Goal: Transaction & Acquisition: Book appointment/travel/reservation

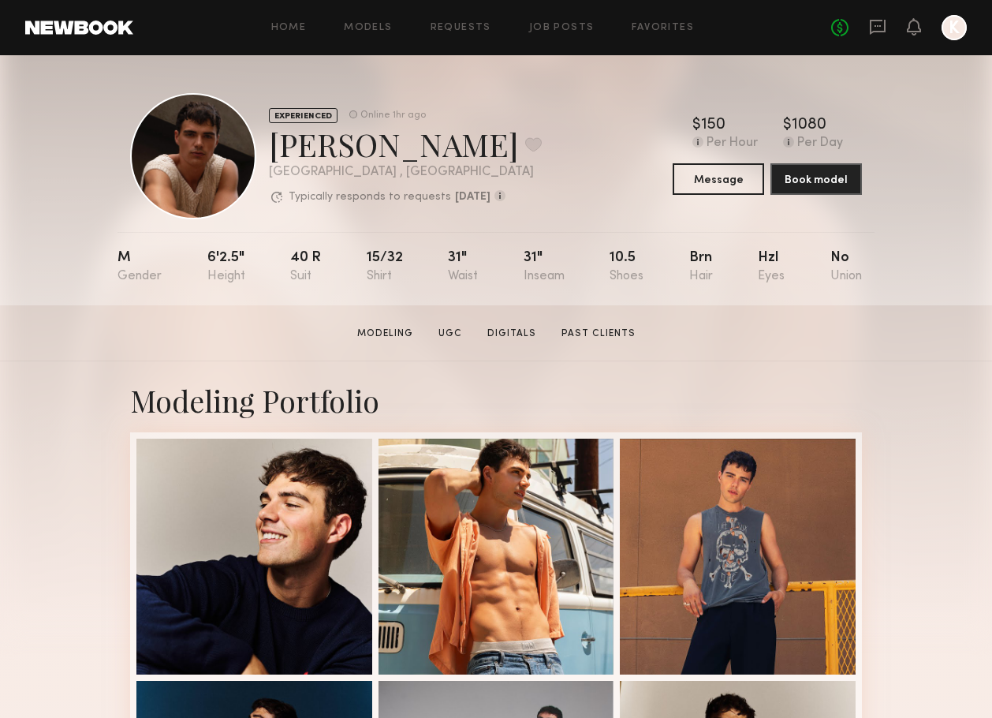
click at [886, 32] on div "No fees up to $5,000 K" at bounding box center [899, 27] width 136 height 25
click at [875, 25] on icon at bounding box center [878, 26] width 6 height 2
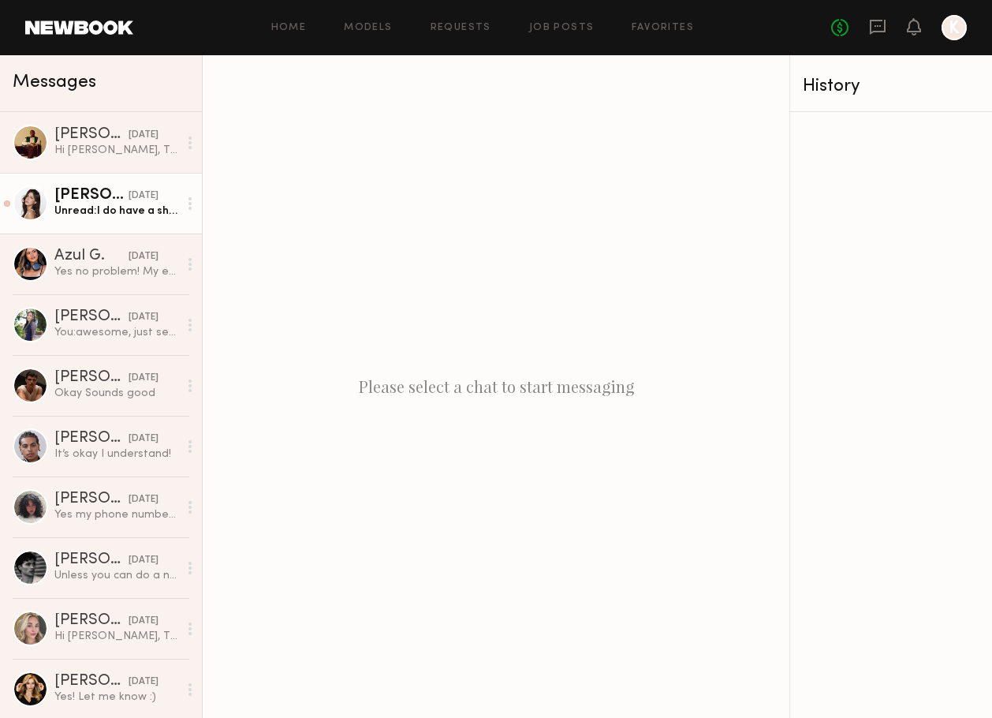
click at [103, 213] on div "Unread: I do have a shoot from 9-5 tm so any time after I’m free to talk!! Gize…" at bounding box center [116, 210] width 124 height 15
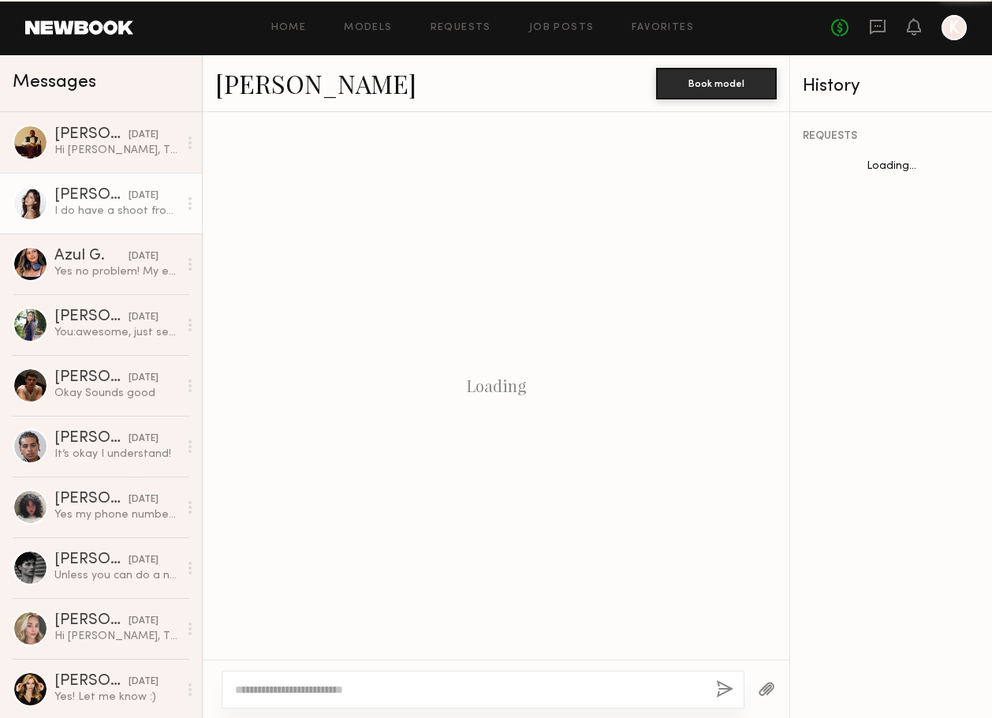
scroll to position [979, 0]
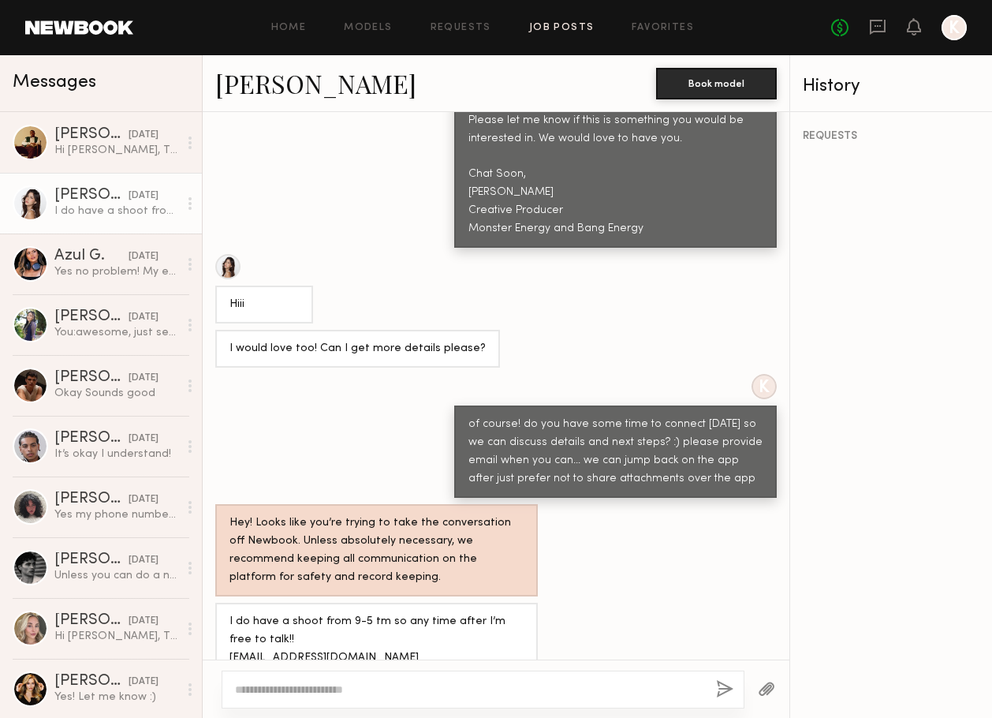
click at [591, 28] on link "Job Posts" at bounding box center [561, 28] width 65 height 10
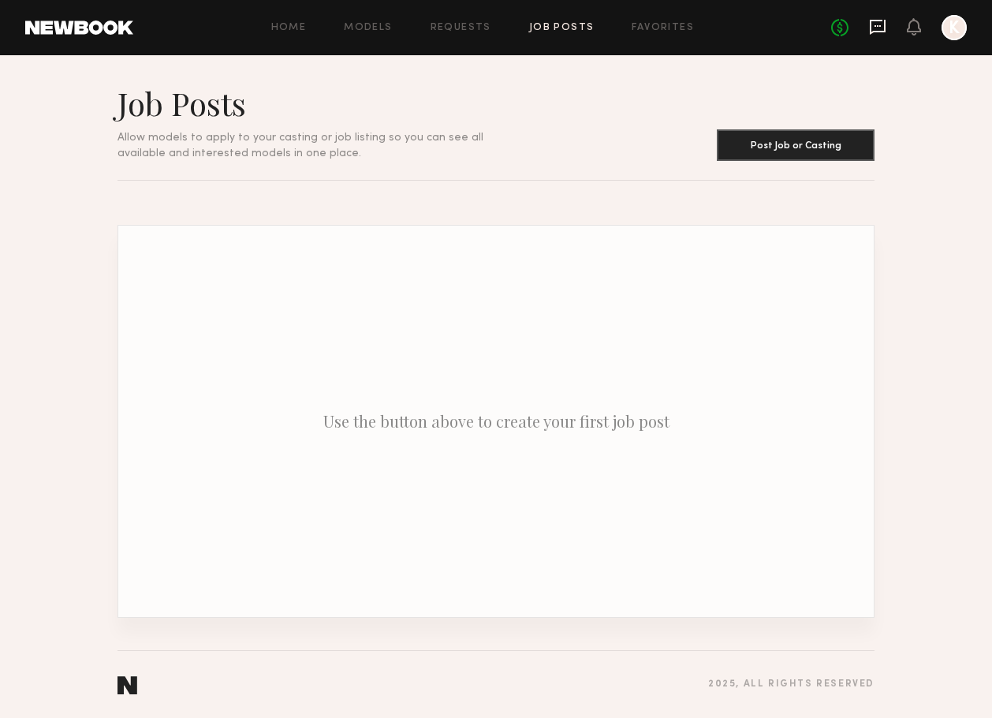
click at [885, 25] on icon at bounding box center [878, 27] width 16 height 15
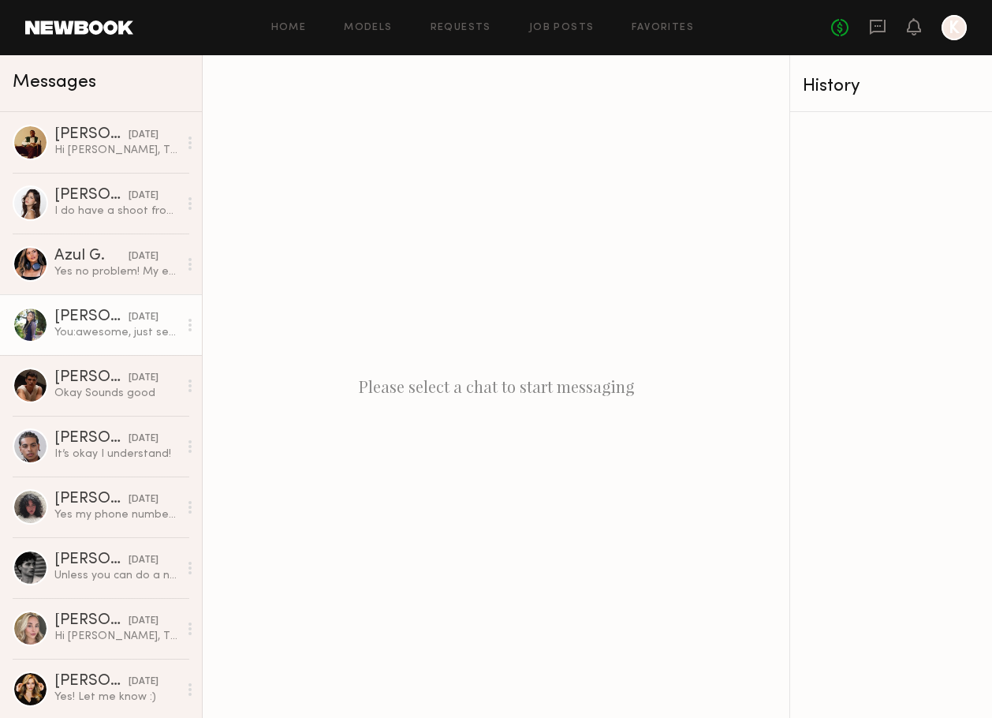
click at [89, 312] on div "Lynn H." at bounding box center [91, 317] width 74 height 16
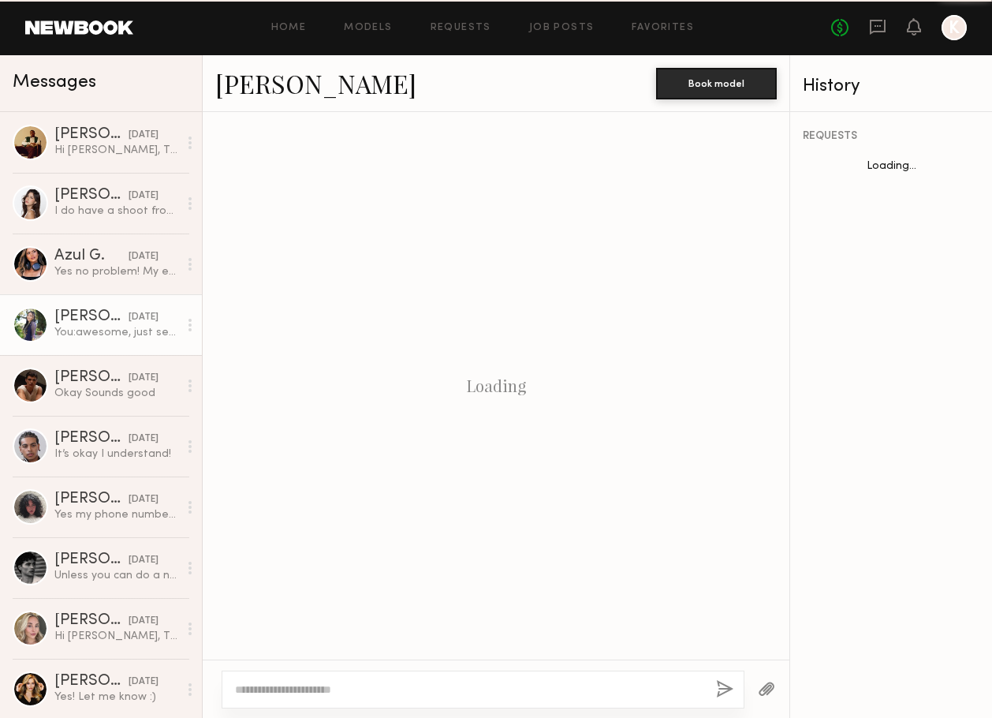
scroll to position [957, 0]
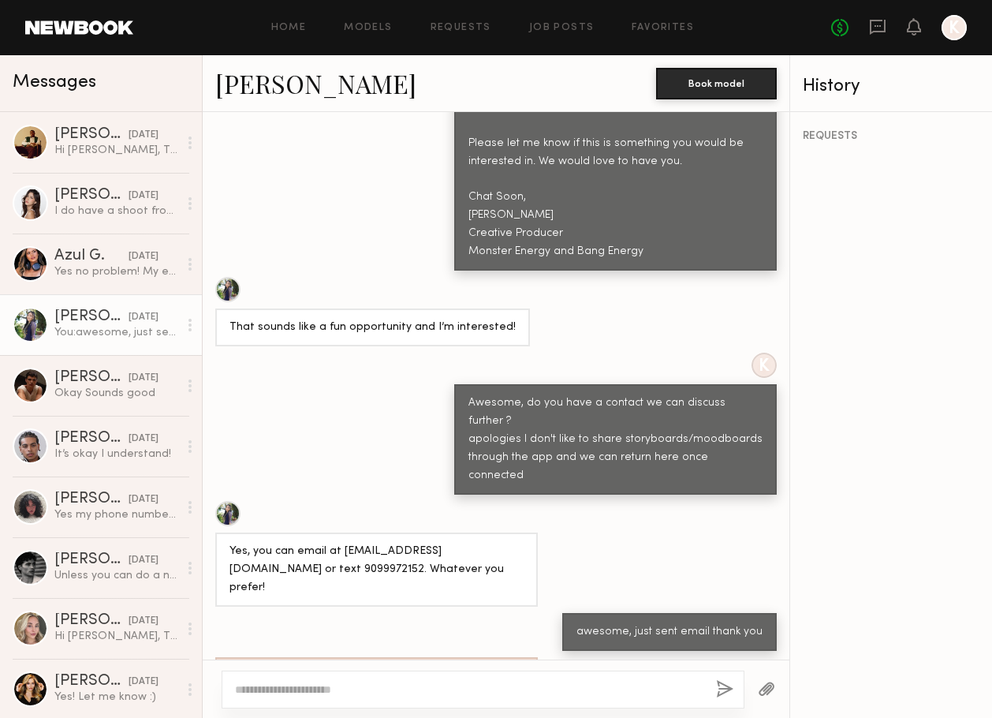
click at [704, 65] on div "Lynn H. Book model" at bounding box center [496, 83] width 587 height 57
click at [703, 84] on button "Book model" at bounding box center [716, 83] width 121 height 32
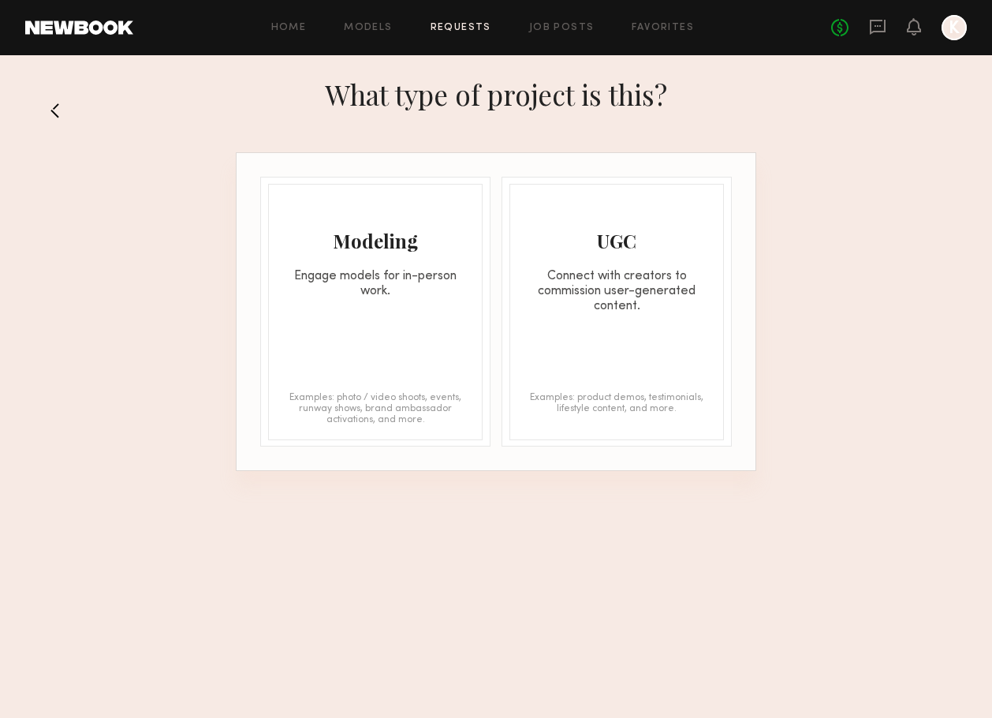
click at [350, 360] on div "Modeling Engage models for in-person work. Examples: photo / video shoots, even…" at bounding box center [375, 312] width 215 height 256
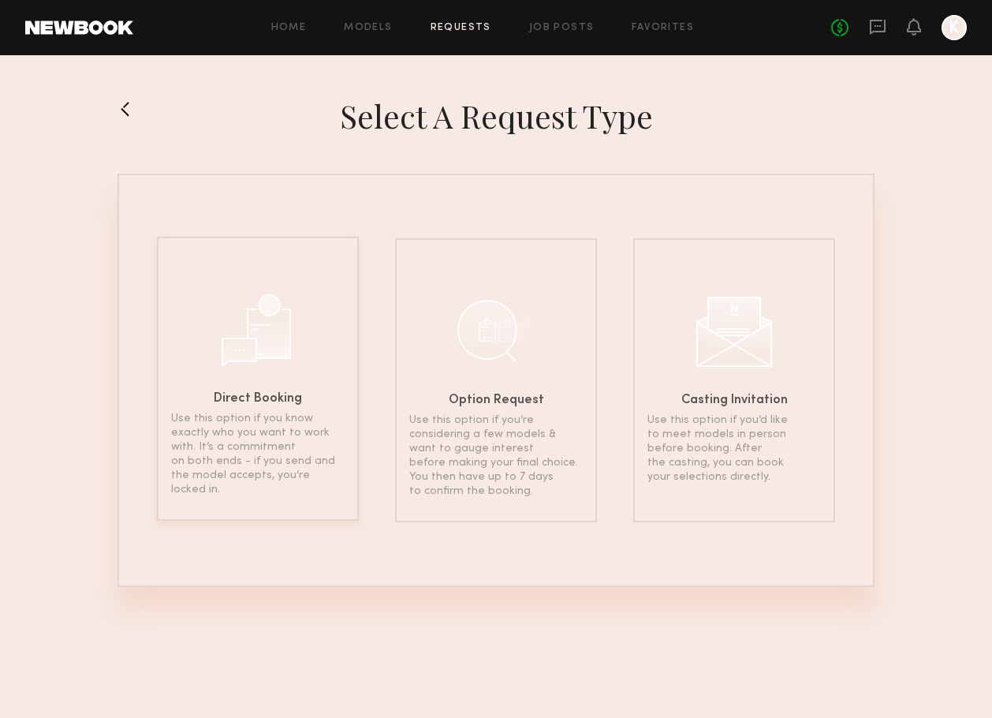
click at [341, 388] on div "Direct Booking Use this option if you know exactly who you want to work with. I…" at bounding box center [258, 379] width 202 height 284
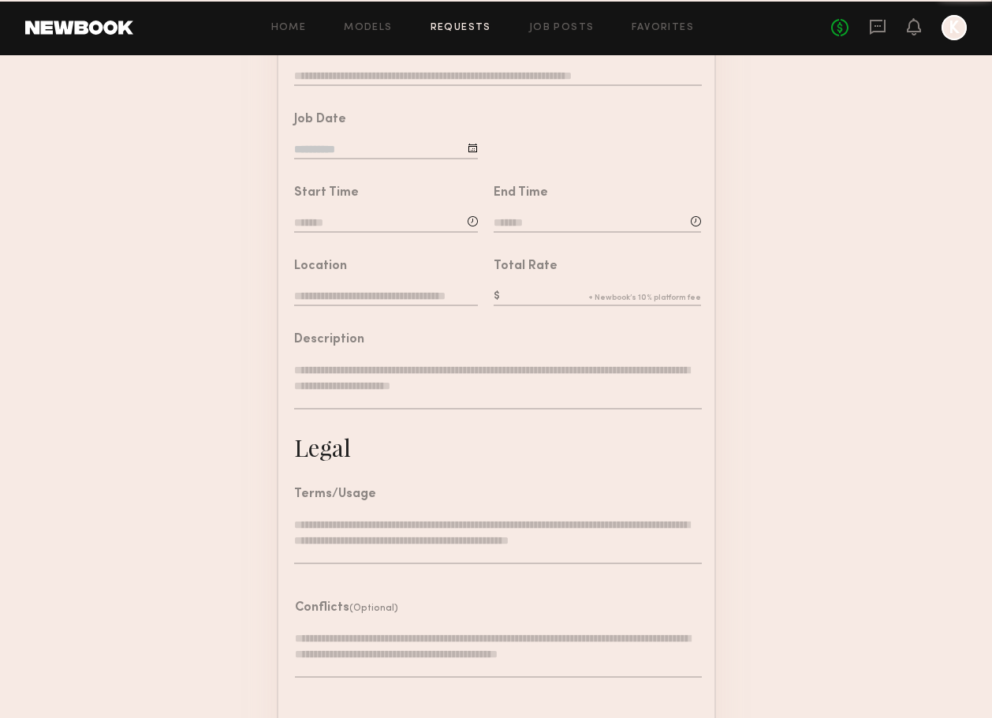
scroll to position [320, 0]
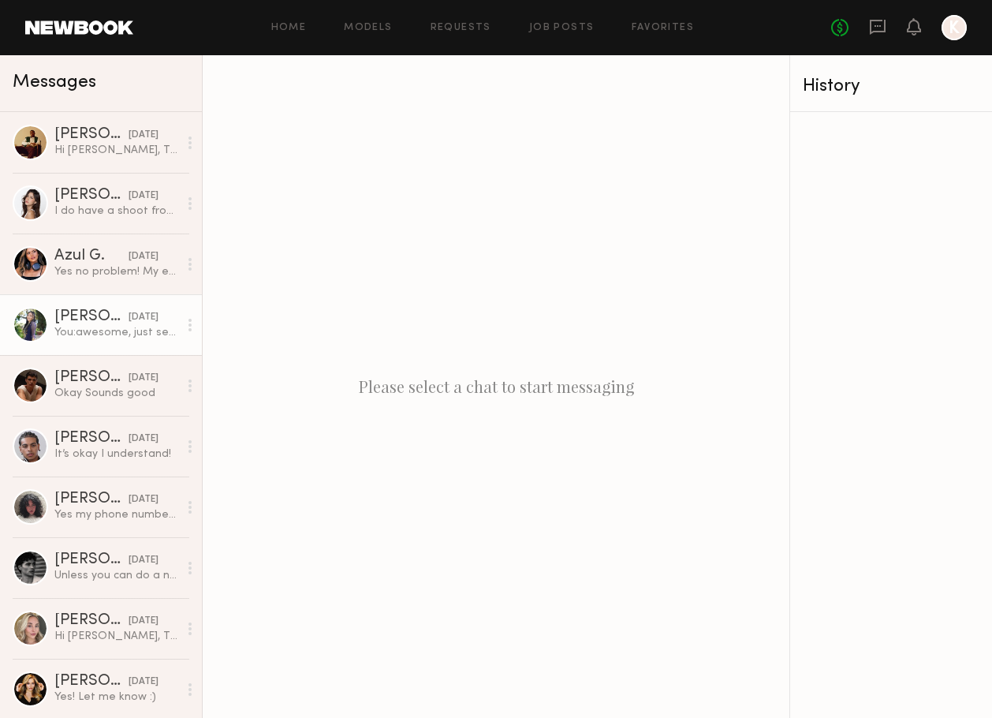
click at [89, 333] on div "You: awesome, just sent email thank you" at bounding box center [116, 332] width 124 height 15
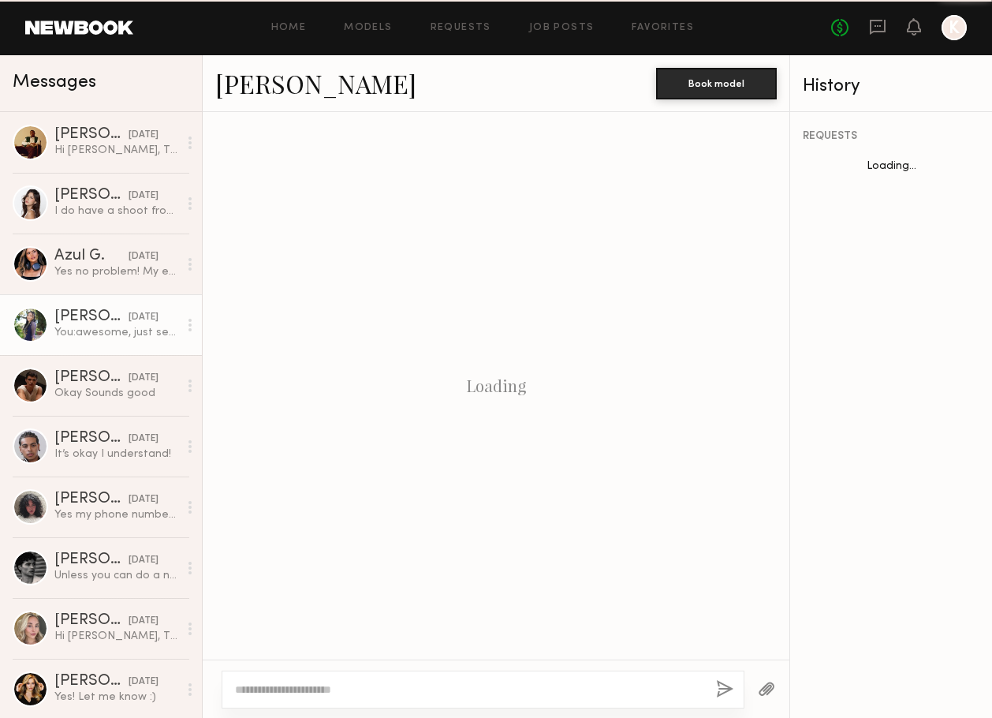
scroll to position [957, 0]
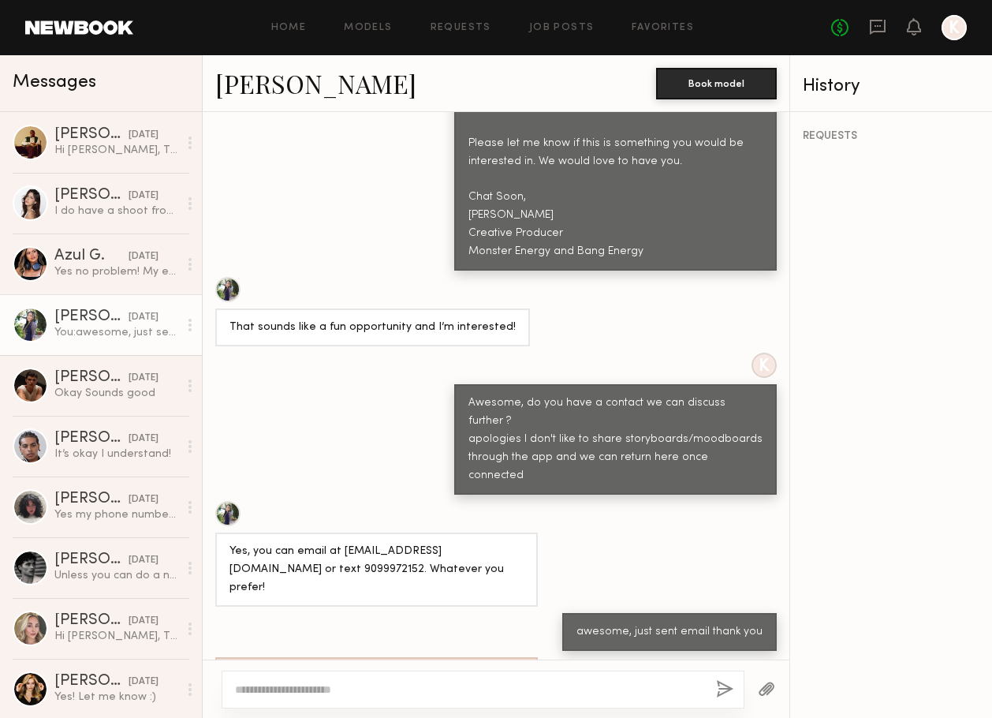
click at [256, 87] on link "Lynn H." at bounding box center [315, 83] width 201 height 34
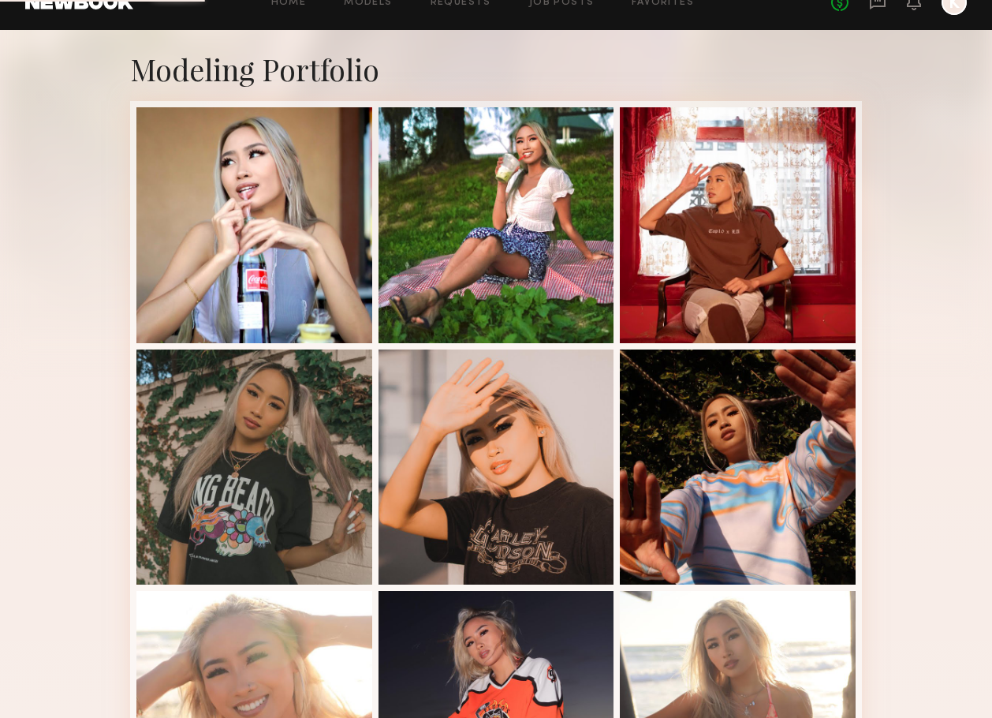
scroll to position [335, 0]
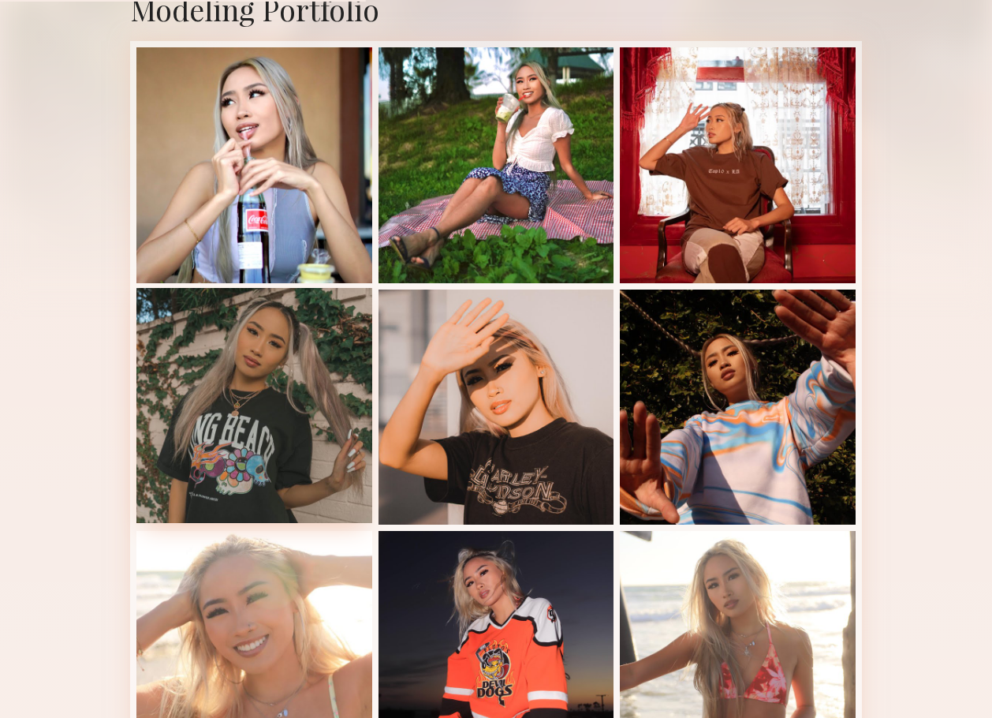
click at [291, 435] on div at bounding box center [254, 406] width 236 height 236
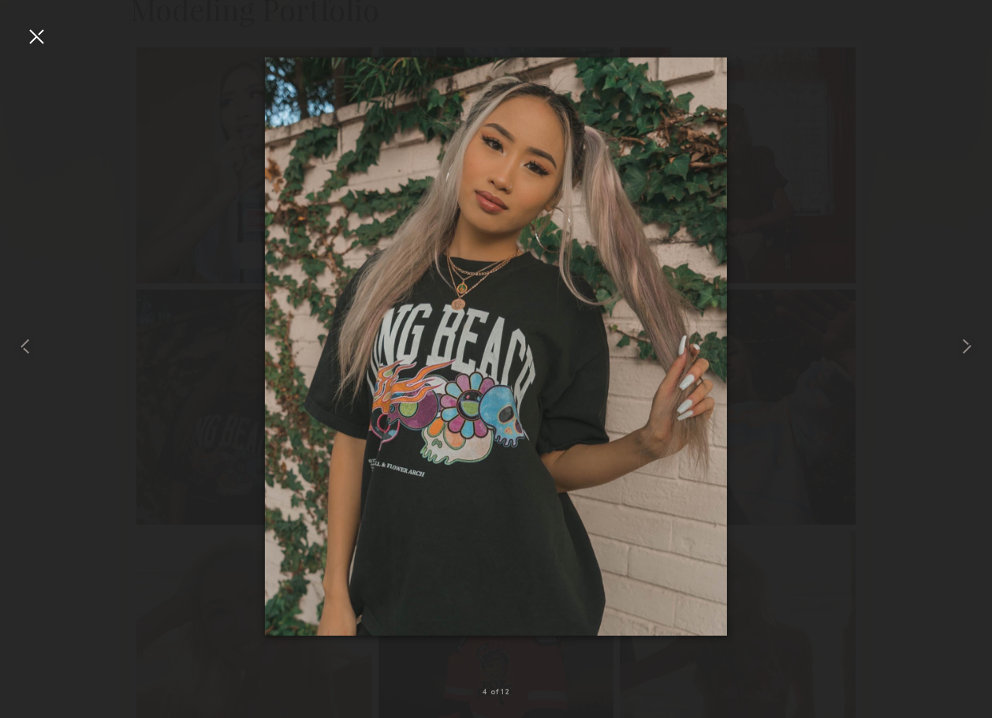
click at [35, 39] on div at bounding box center [36, 36] width 25 height 25
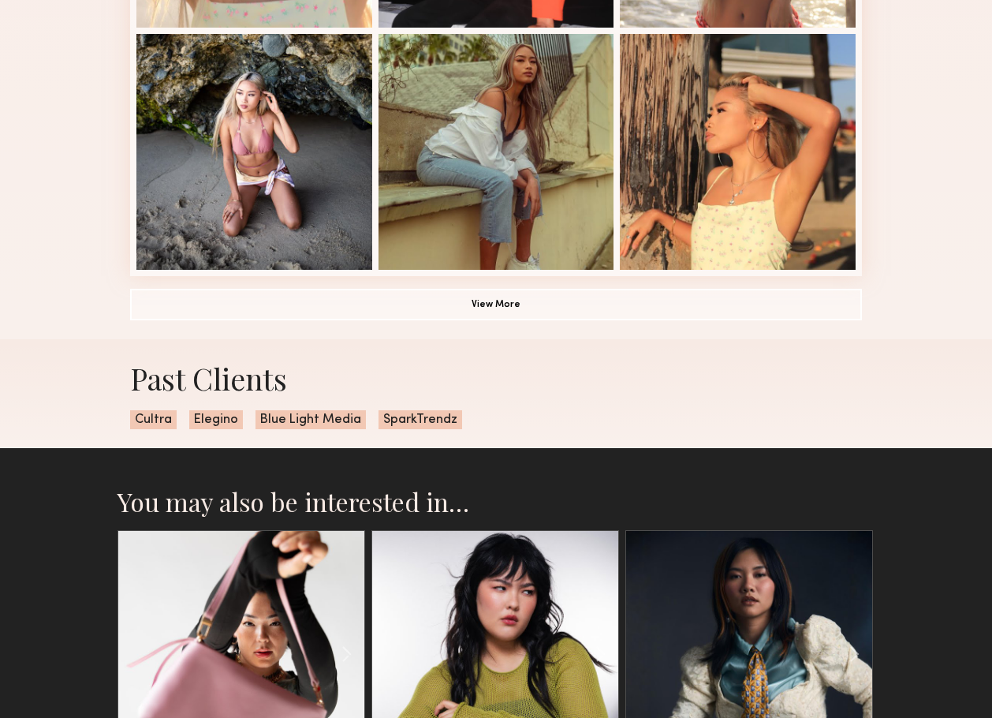
scroll to position [980, 0]
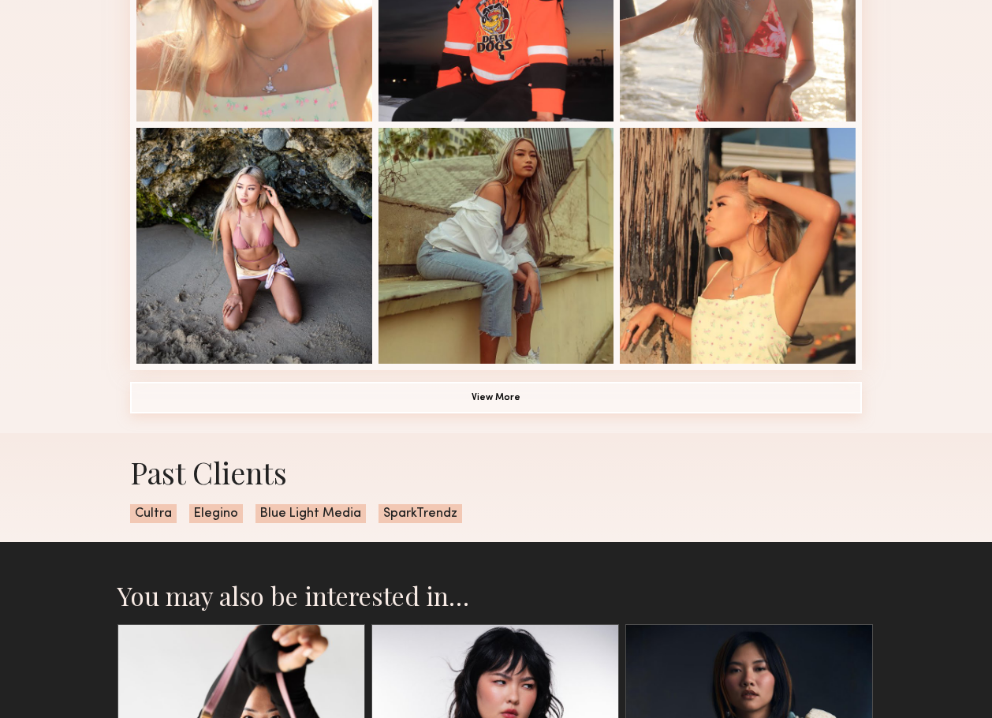
click at [525, 399] on button "View More" at bounding box center [496, 398] width 732 height 32
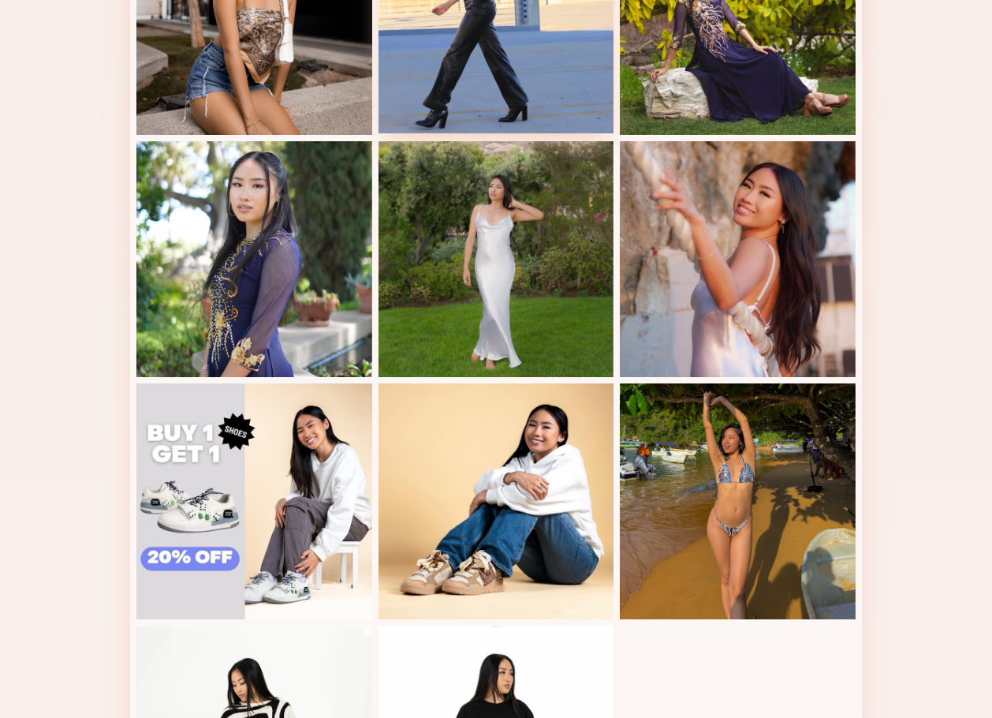
scroll to position [1778, 0]
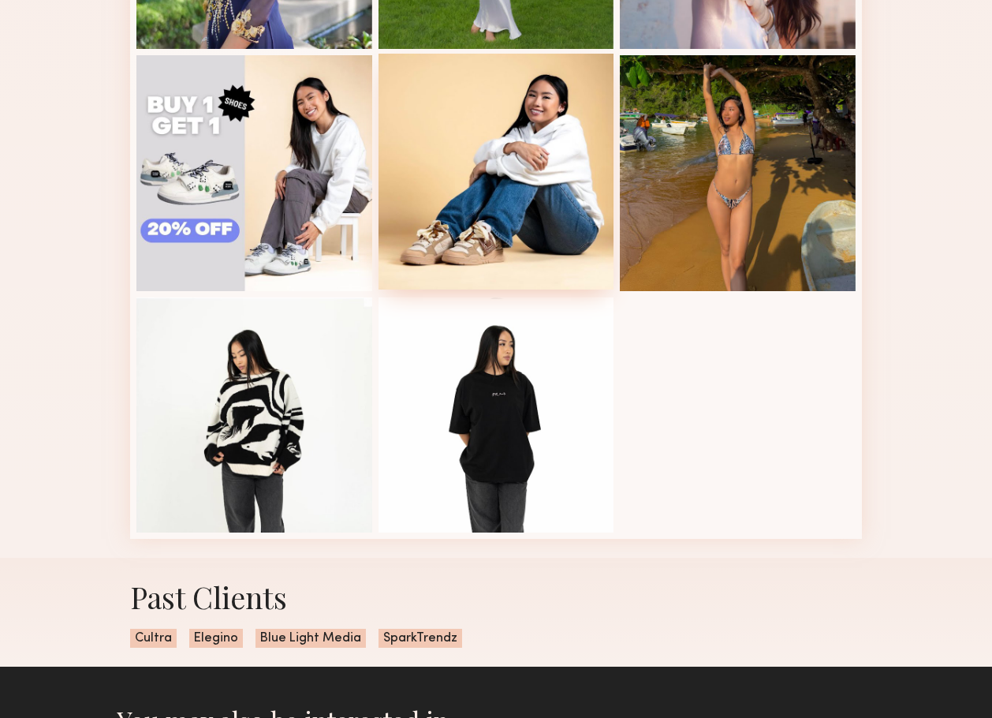
click at [525, 170] on div at bounding box center [497, 172] width 236 height 236
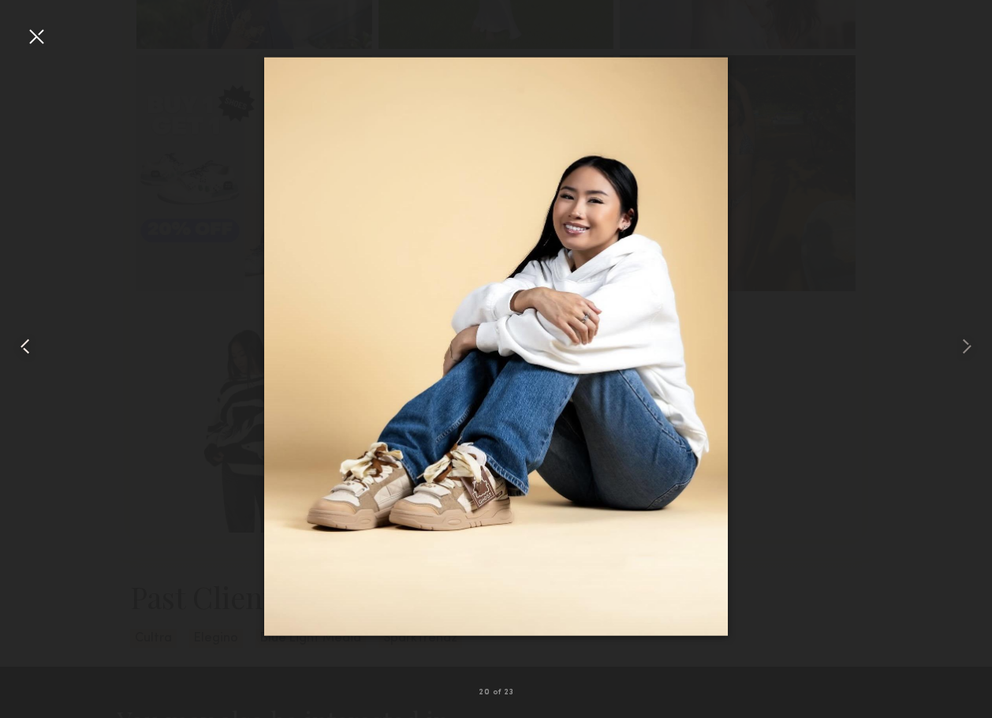
click at [25, 344] on common-icon at bounding box center [25, 346] width 25 height 25
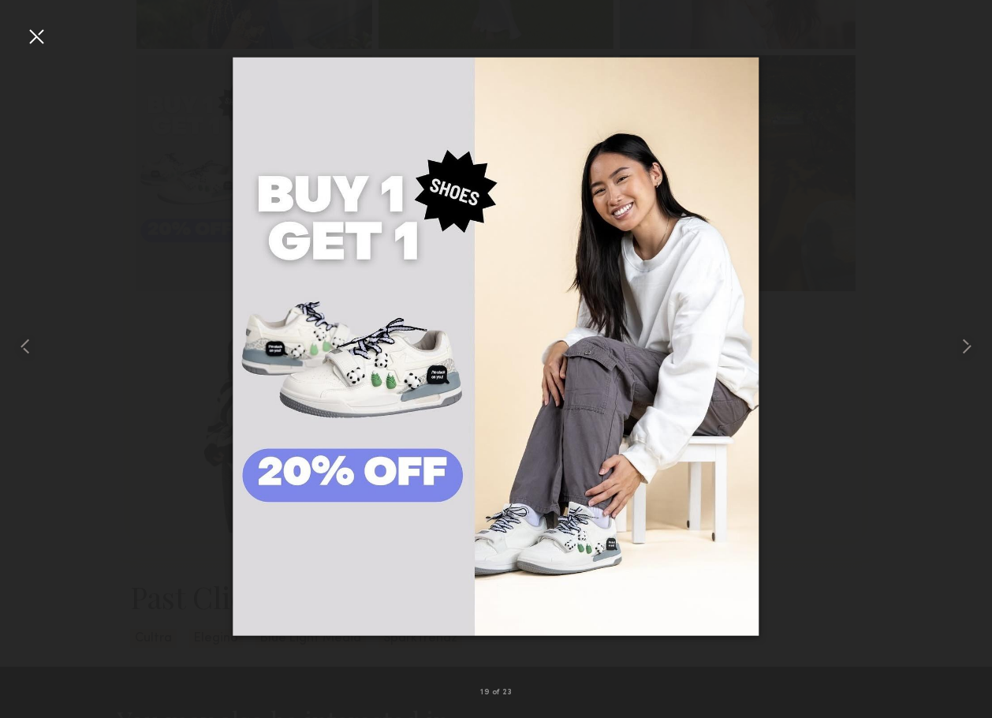
click at [34, 32] on div at bounding box center [36, 36] width 25 height 25
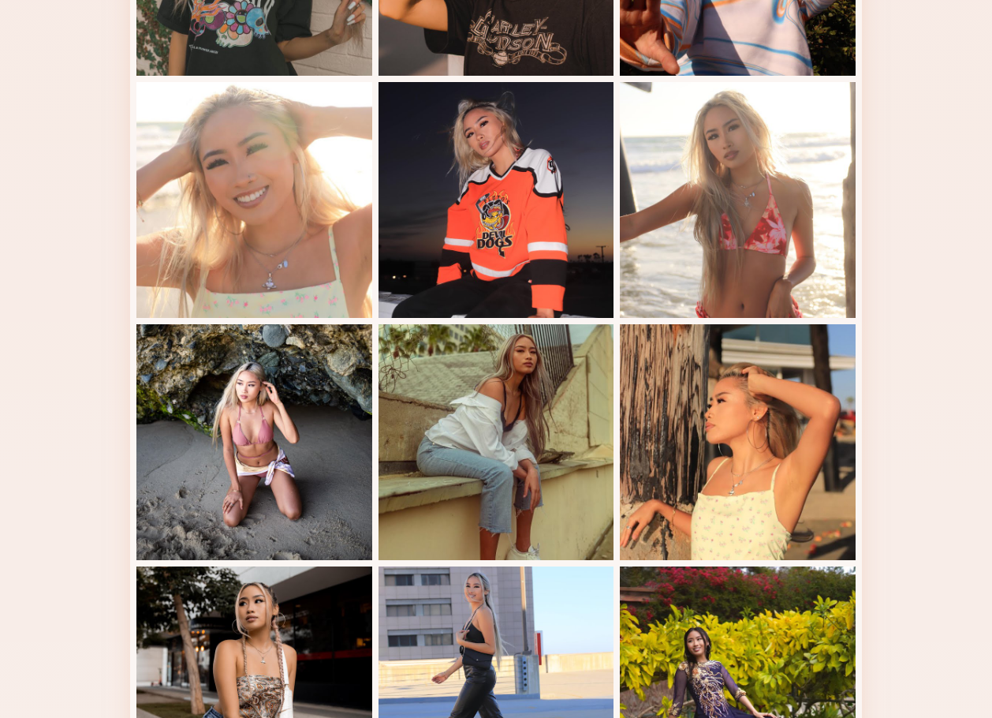
scroll to position [0, 0]
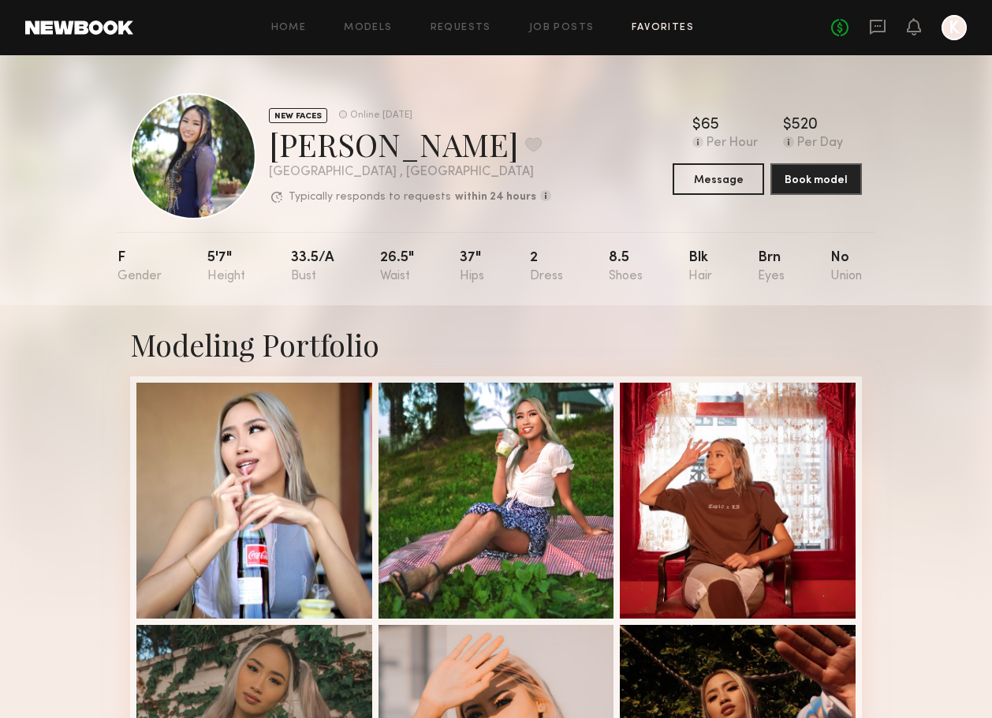
click at [681, 24] on link "Favorites" at bounding box center [663, 28] width 62 height 10
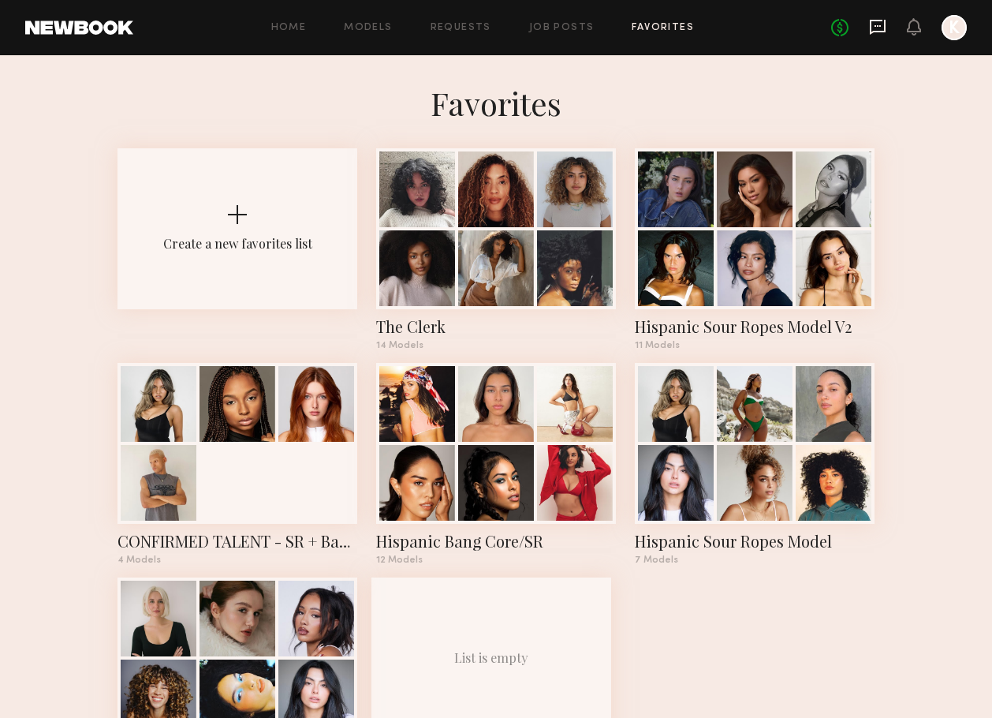
click at [878, 24] on icon at bounding box center [877, 26] width 17 height 17
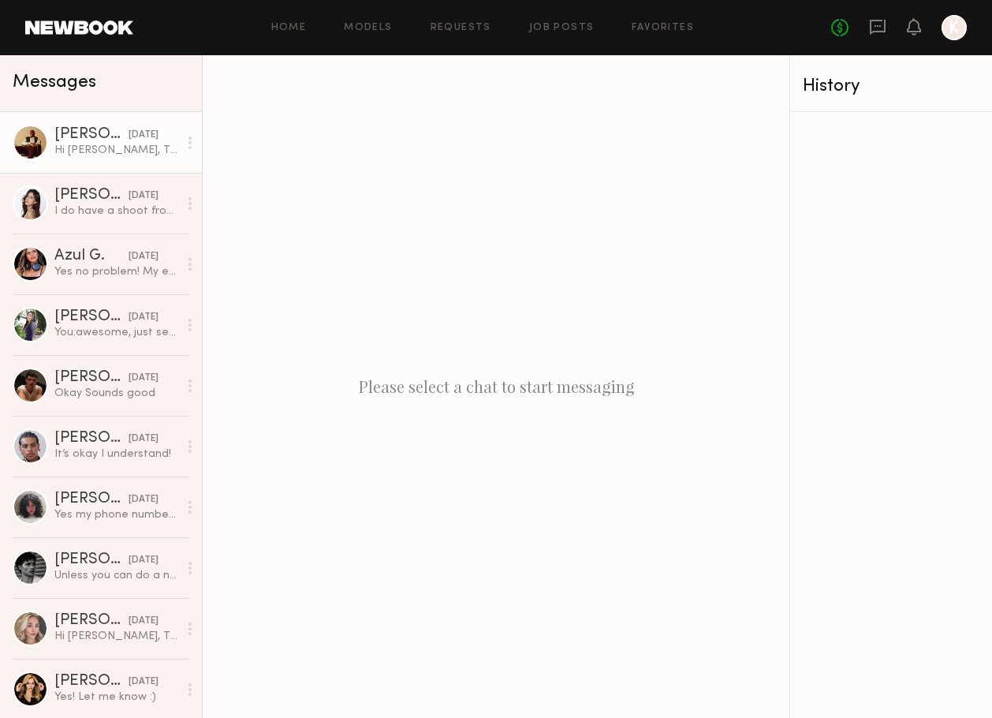
click at [79, 137] on div "Jordan J." at bounding box center [91, 135] width 74 height 16
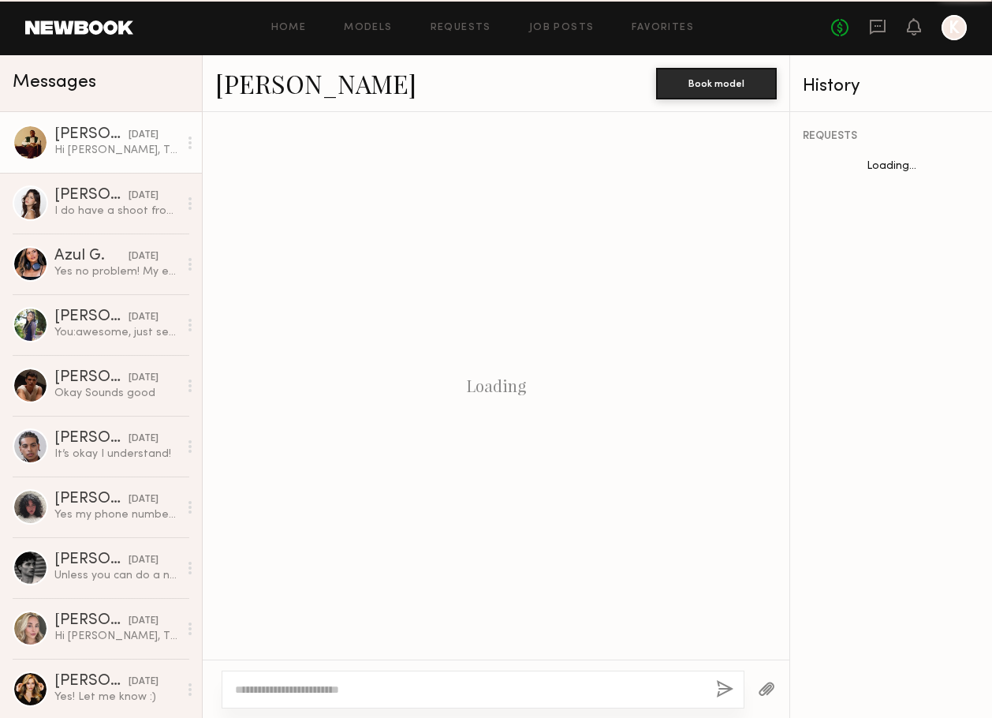
scroll to position [649, 0]
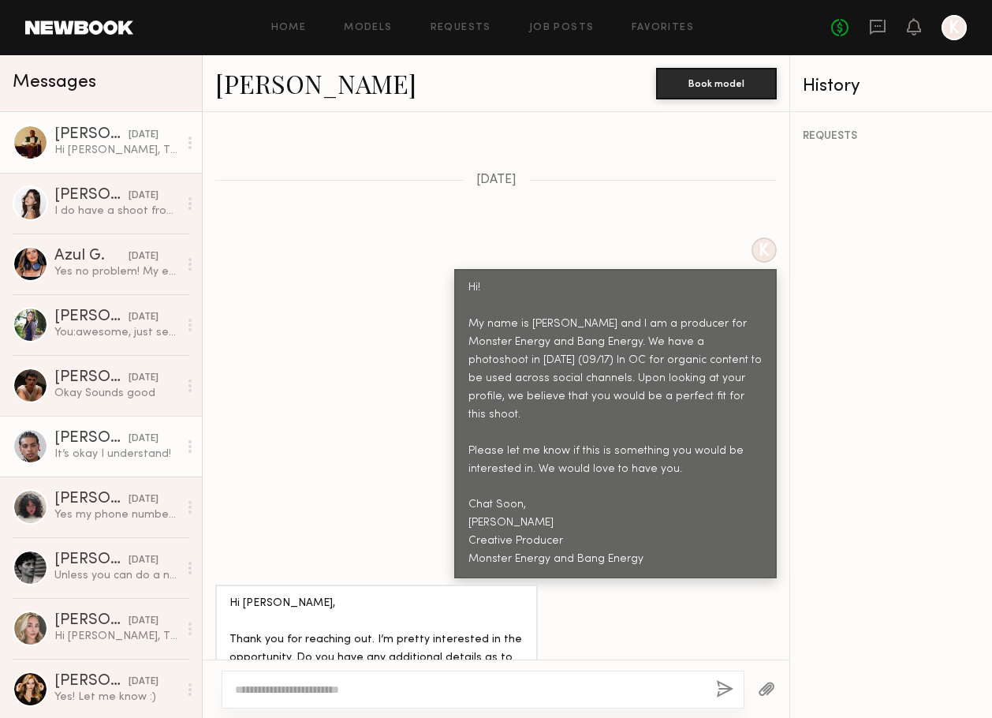
click at [83, 433] on div "Jaylin D." at bounding box center [91, 439] width 74 height 16
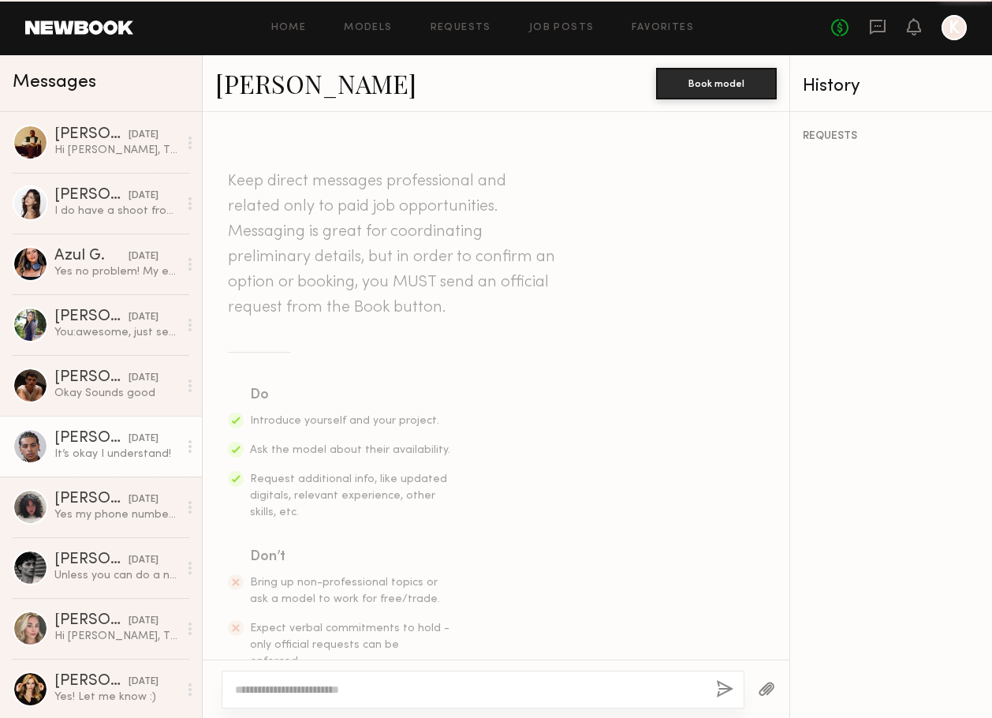
scroll to position [934, 0]
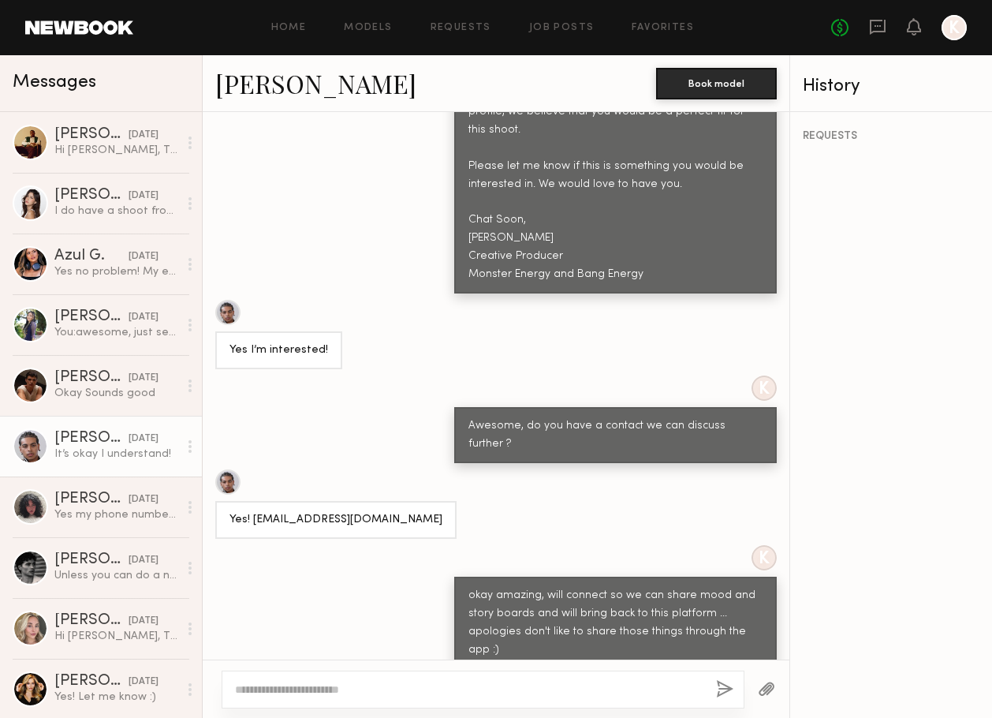
click at [267, 83] on link "Jaylin D." at bounding box center [315, 83] width 201 height 34
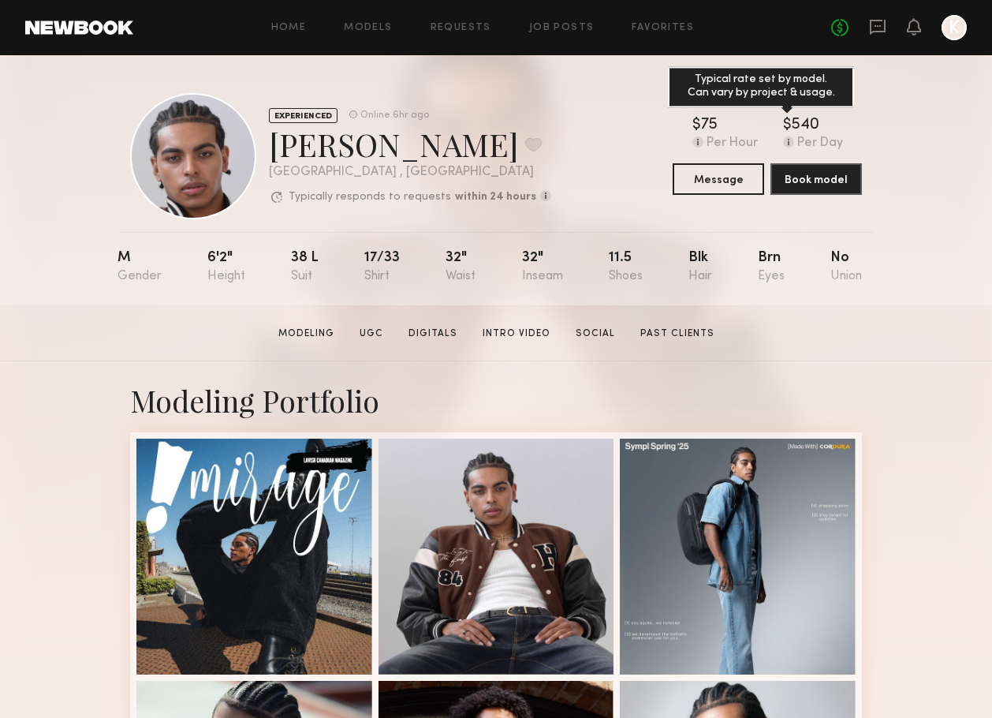
click at [840, 118] on div "$ Typical rate set by model. Can vary by project & usage. 540" at bounding box center [813, 126] width 60 height 16
click at [796, 126] on div "540" at bounding box center [806, 126] width 28 height 16
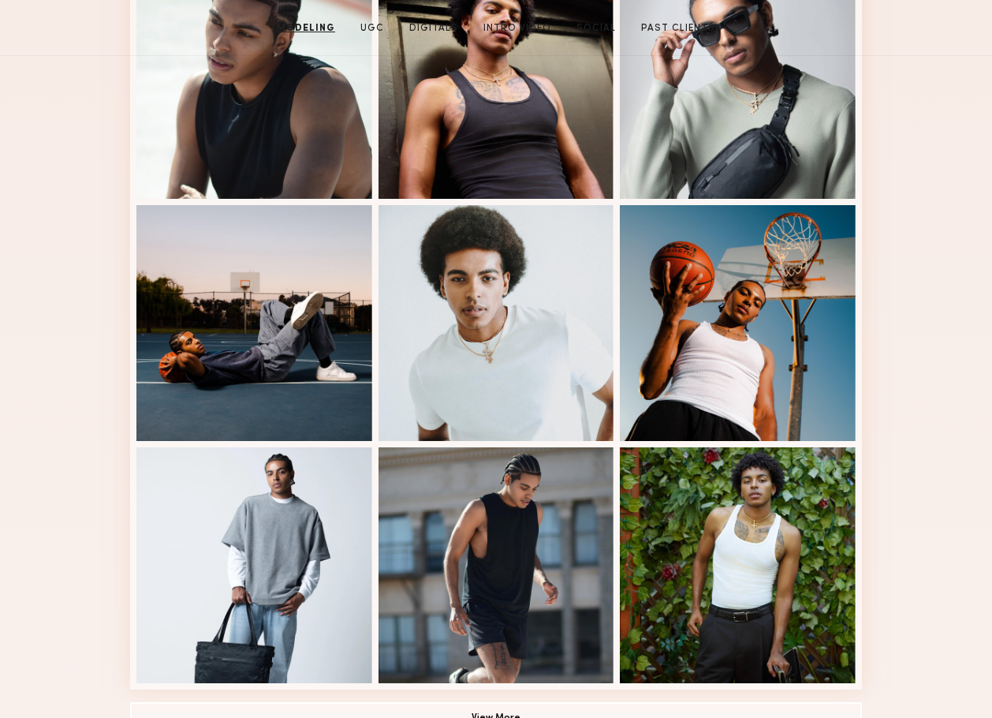
scroll to position [994, 0]
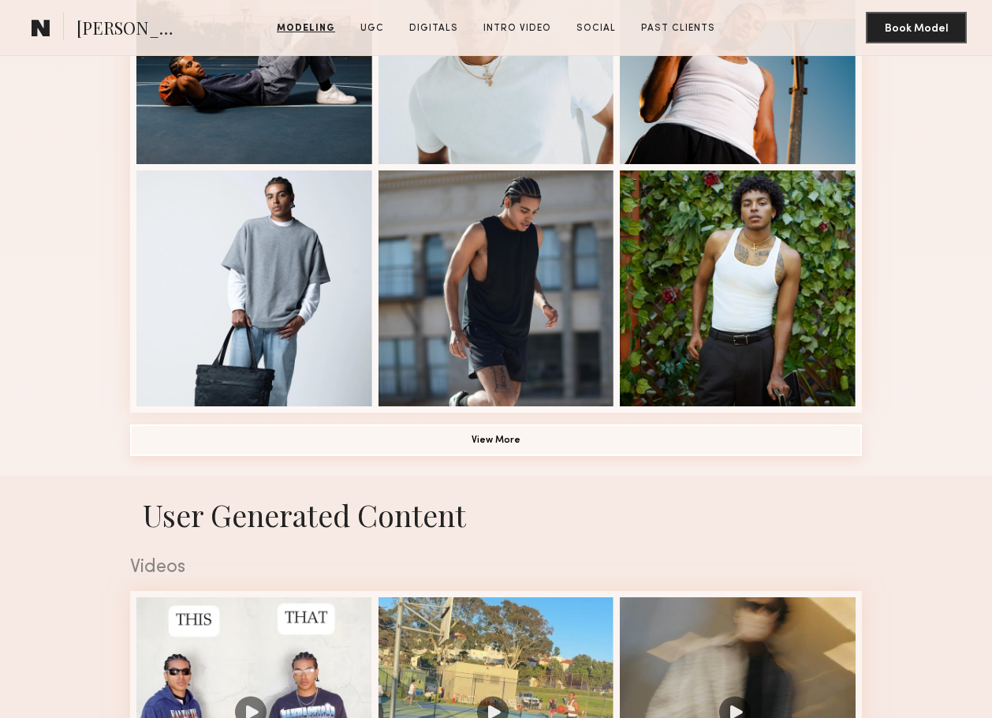
click at [579, 438] on button "View More" at bounding box center [496, 440] width 732 height 32
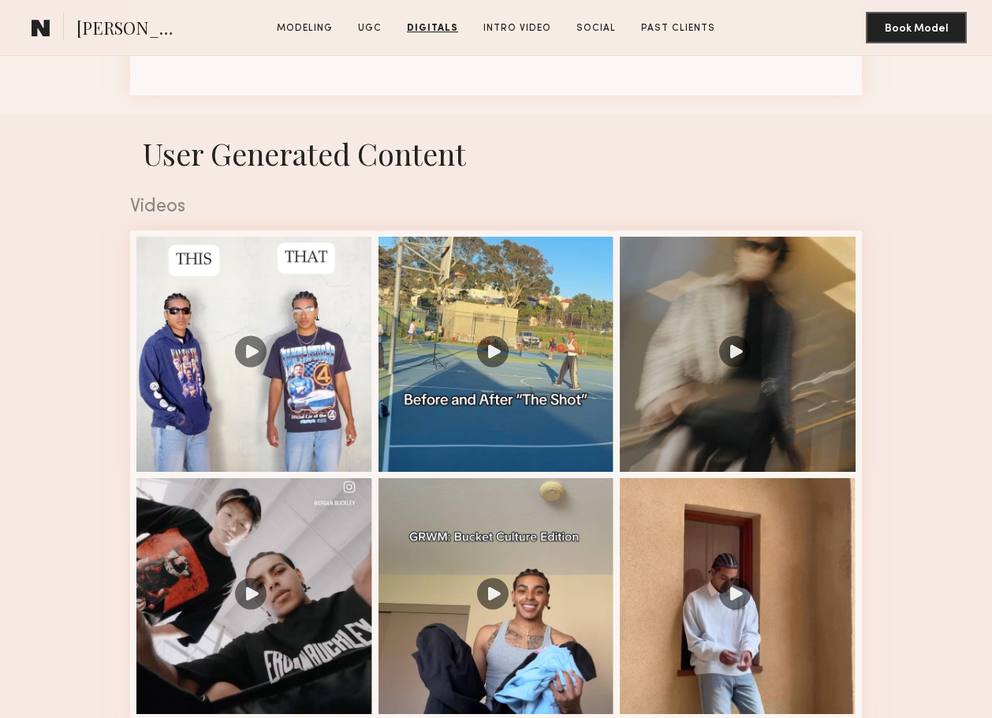
scroll to position [0, 0]
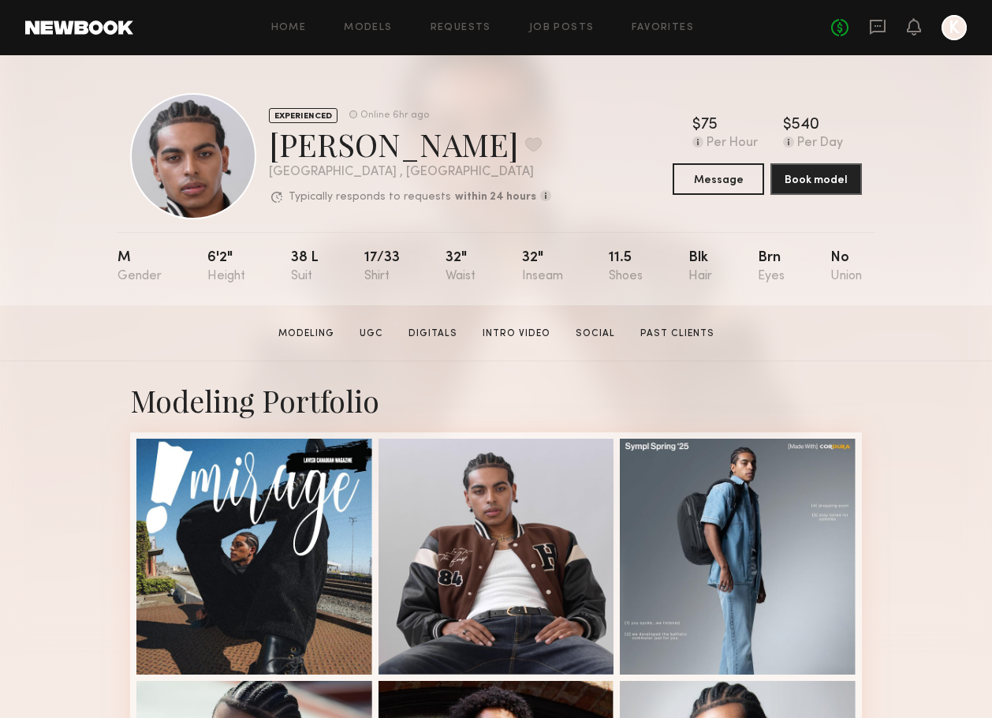
click at [961, 166] on div "EXPERIENCED Online 6hr ago Jaylin D. Favorite Los Angeles , CA Typically respon…" at bounding box center [496, 180] width 992 height 250
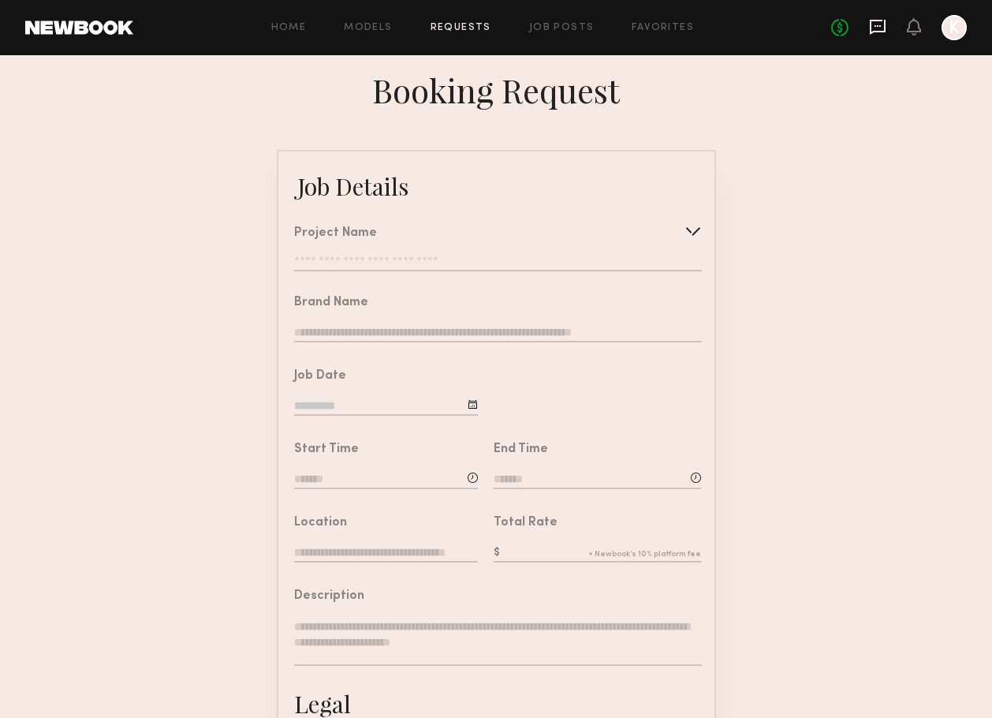
scroll to position [320, 0]
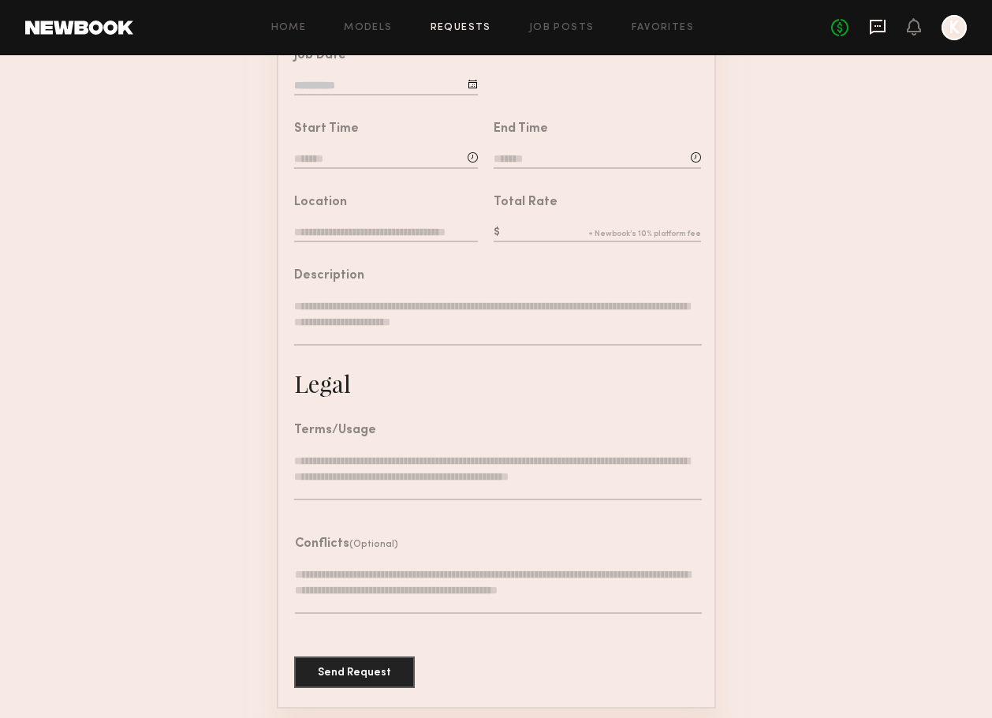
click at [879, 34] on icon at bounding box center [877, 26] width 17 height 17
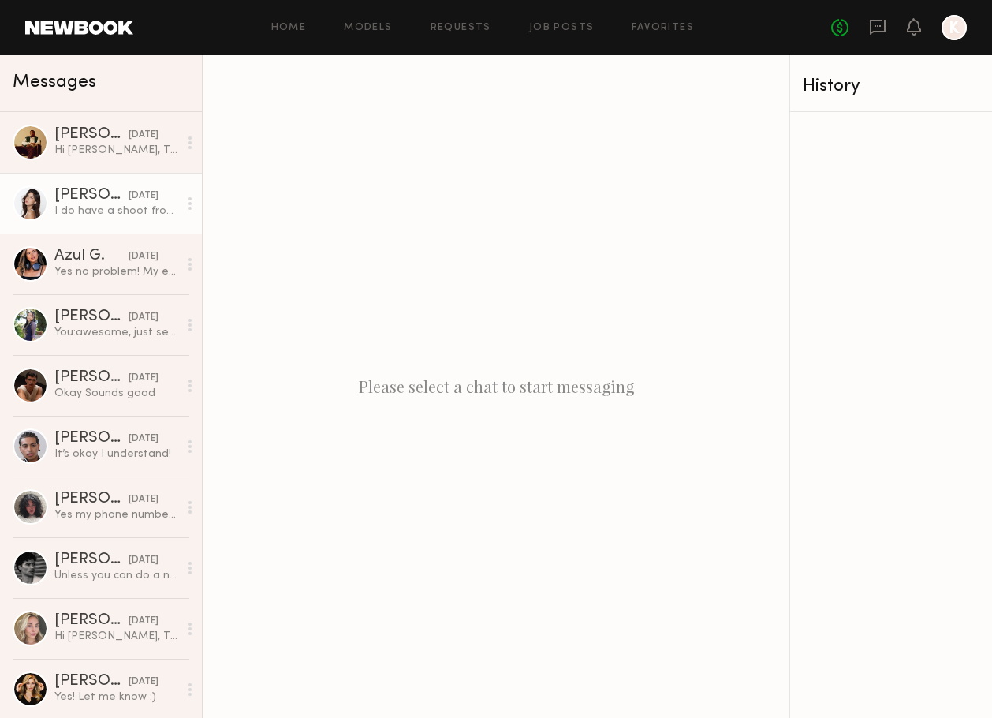
click at [86, 203] on div "I do have a shoot from 9-5 tm so any time after I’m free to talk!! [EMAIL_ADDRE…" at bounding box center [116, 210] width 124 height 15
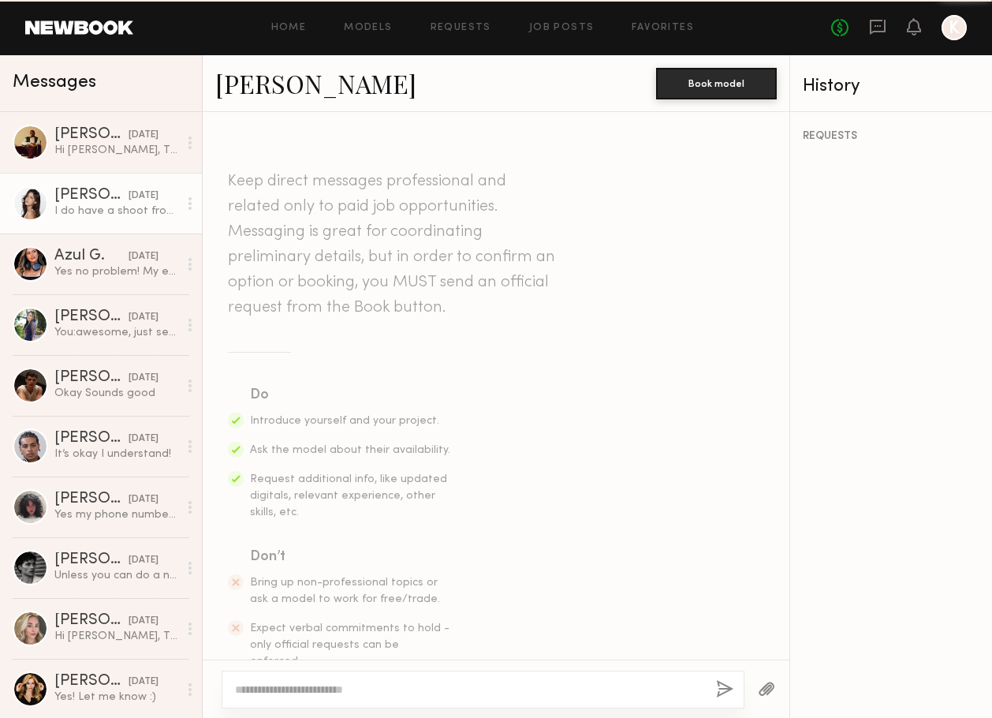
scroll to position [979, 0]
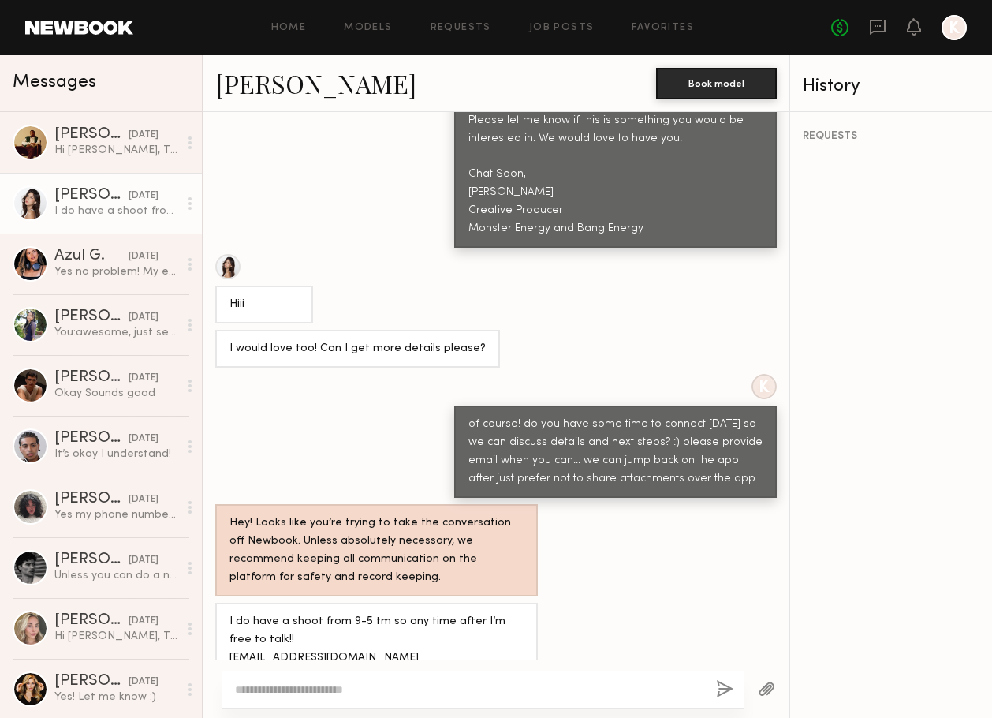
click at [286, 80] on link "[PERSON_NAME]" at bounding box center [315, 83] width 201 height 34
